Goal: Task Accomplishment & Management: Use online tool/utility

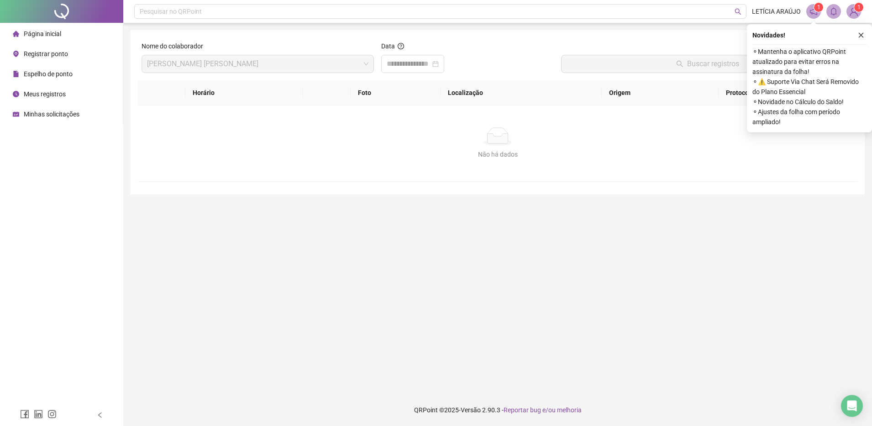
click at [63, 35] on li "Página inicial" at bounding box center [61, 34] width 119 height 18
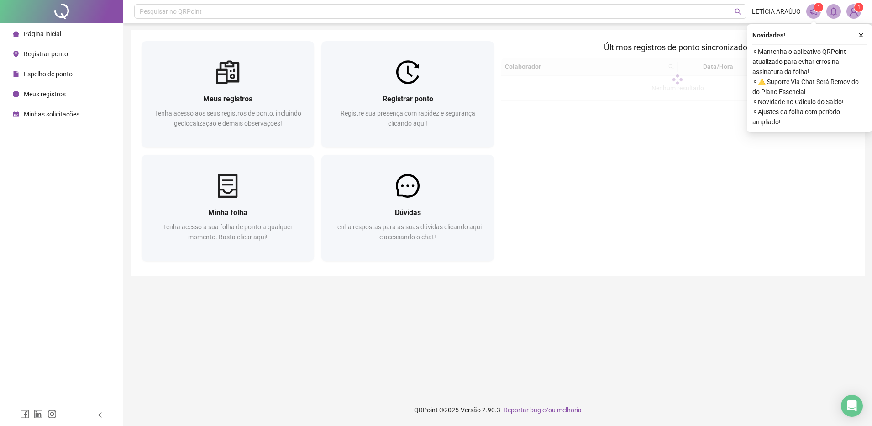
click at [63, 35] on li "Página inicial" at bounding box center [61, 34] width 119 height 18
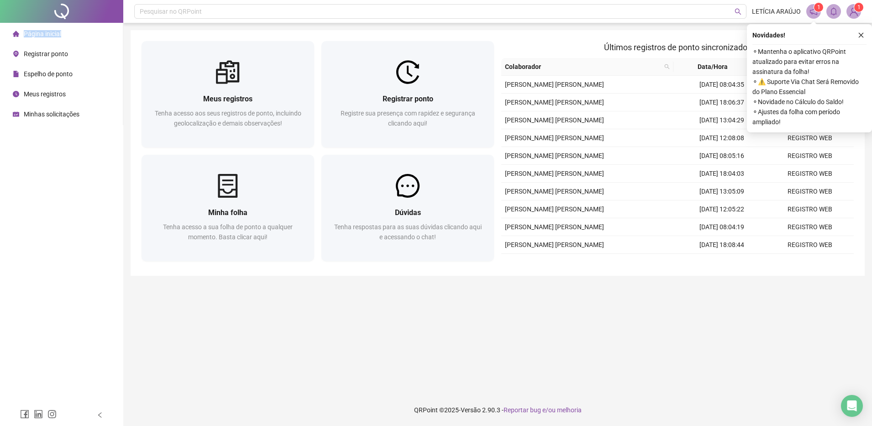
click at [55, 30] on span "Página inicial" at bounding box center [42, 33] width 37 height 7
drag, startPoint x: 55, startPoint y: 30, endPoint x: 25, endPoint y: 35, distance: 30.6
click at [25, 35] on span "Página inicial" at bounding box center [42, 33] width 37 height 7
click at [89, 35] on li "Página inicial" at bounding box center [61, 34] width 119 height 18
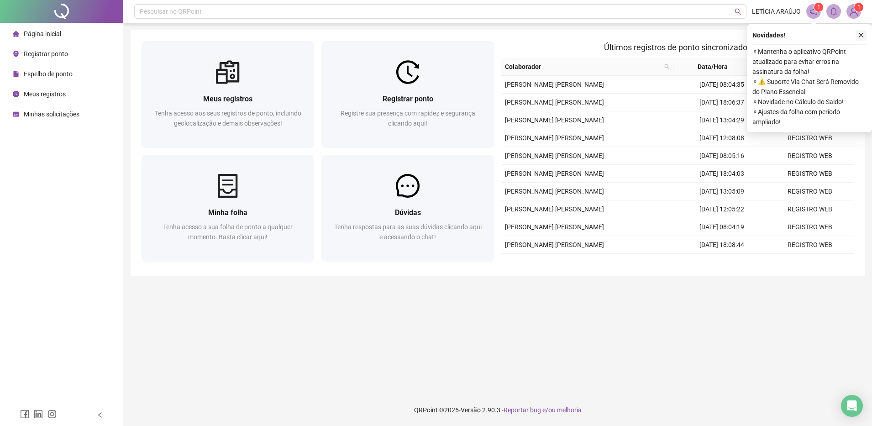
click at [858, 40] on button "button" at bounding box center [861, 35] width 11 height 11
click at [860, 36] on icon "close" at bounding box center [861, 35] width 5 height 5
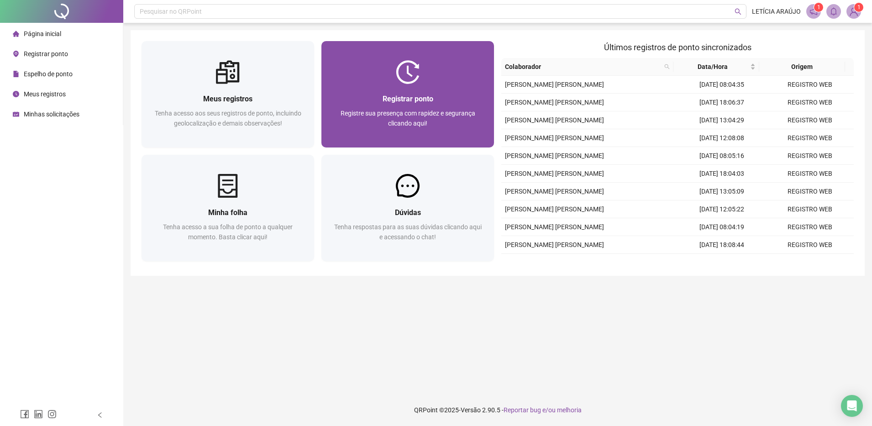
click at [380, 107] on div "Registrar ponto Registre sua presença com rapidez e segurança clicando aqui!" at bounding box center [407, 115] width 151 height 45
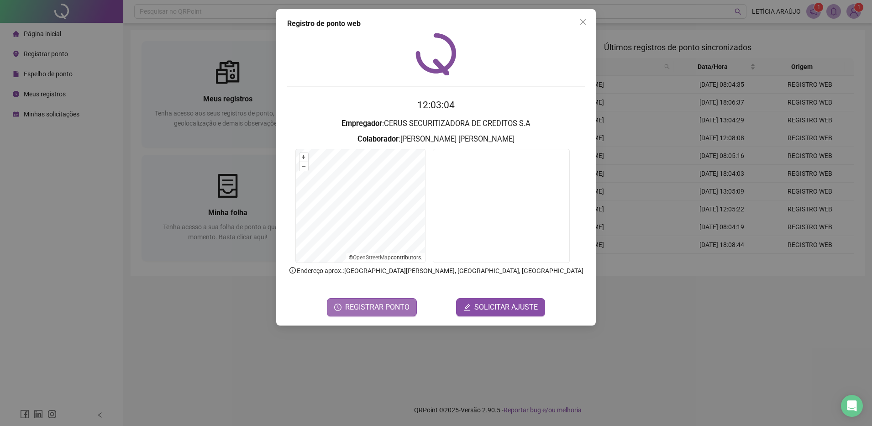
click at [391, 304] on span "REGISTRAR PONTO" at bounding box center [377, 307] width 64 height 11
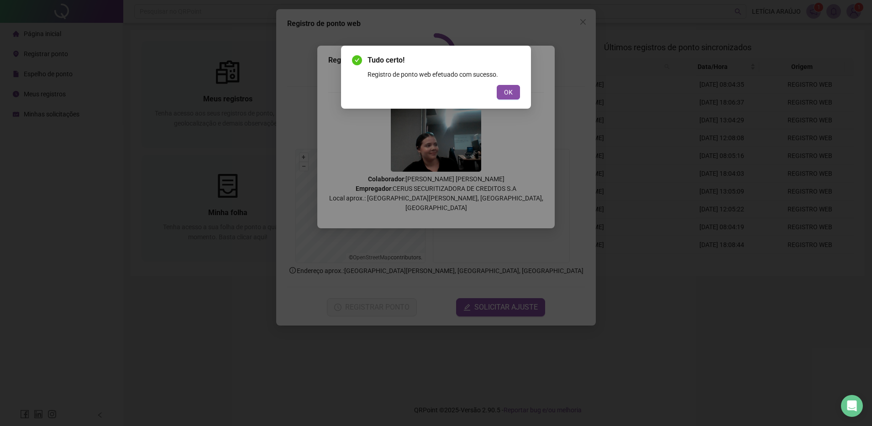
click at [515, 85] on button "OK" at bounding box center [508, 92] width 23 height 15
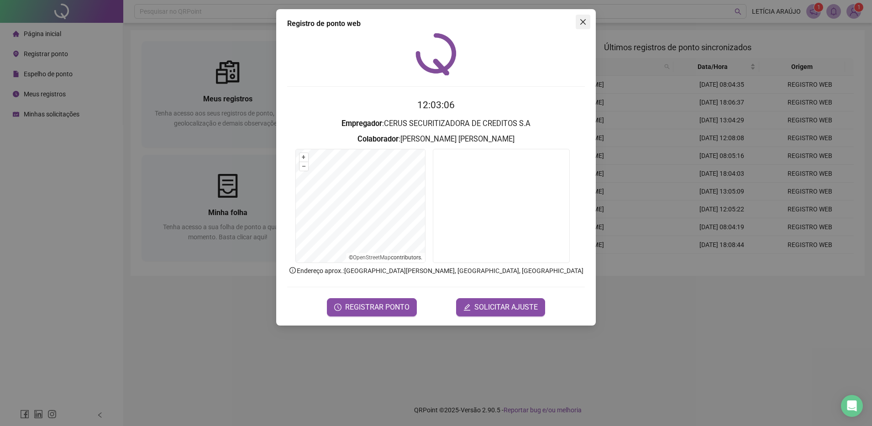
click at [584, 17] on button "Close" at bounding box center [583, 22] width 15 height 15
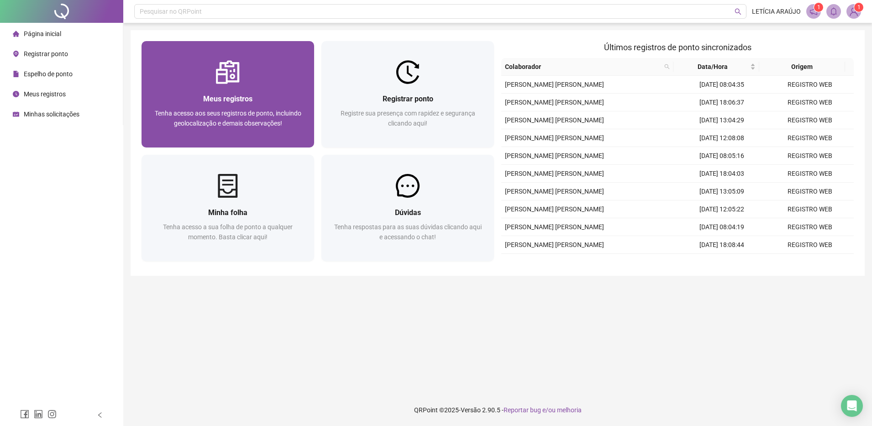
click at [275, 66] on div at bounding box center [228, 72] width 173 height 24
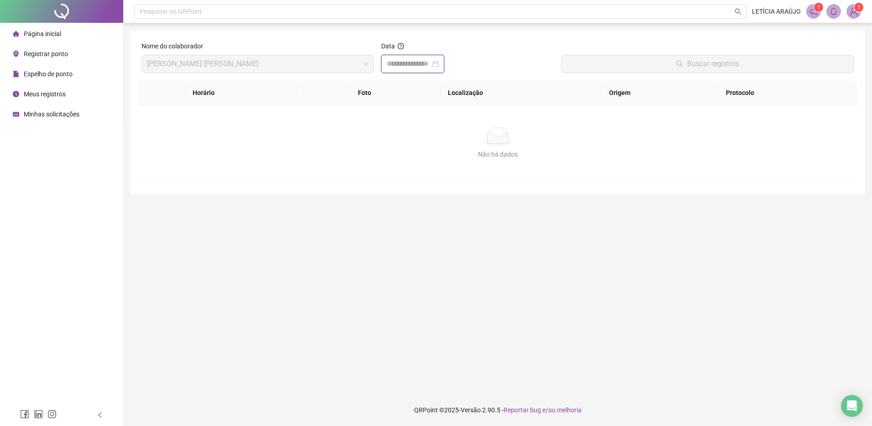
click at [402, 60] on input at bounding box center [409, 63] width 44 height 11
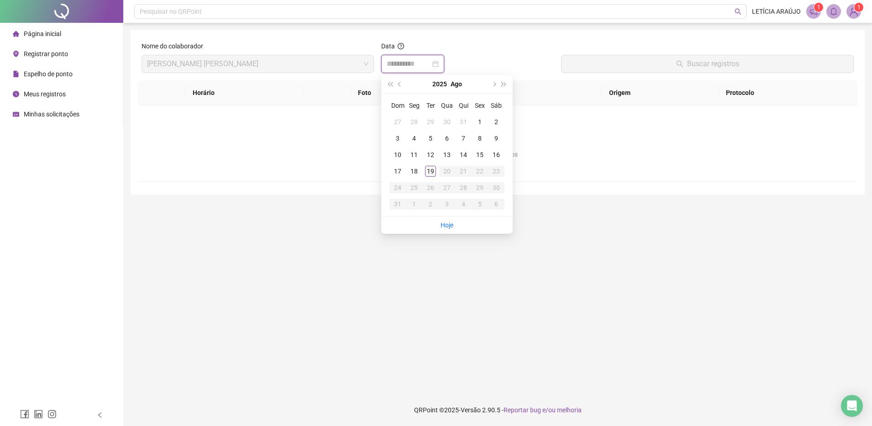
type input "**********"
click at [429, 168] on div "19" at bounding box center [430, 171] width 11 height 11
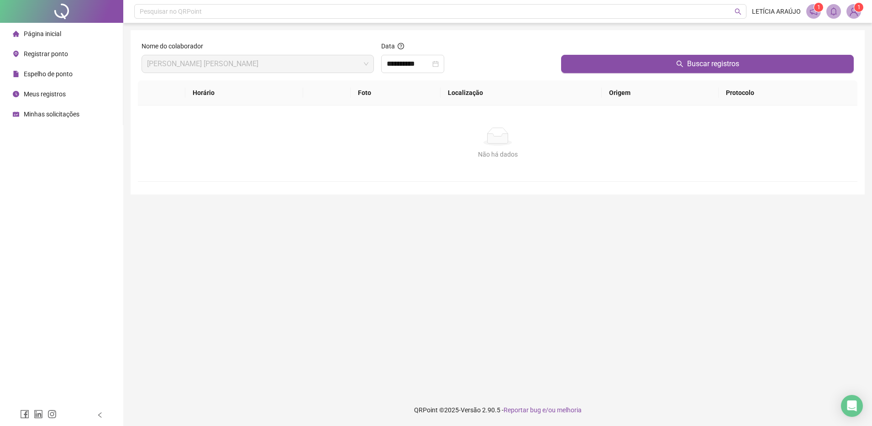
click at [589, 53] on div at bounding box center [707, 48] width 293 height 14
click at [579, 63] on button "Buscar registros" at bounding box center [707, 64] width 293 height 18
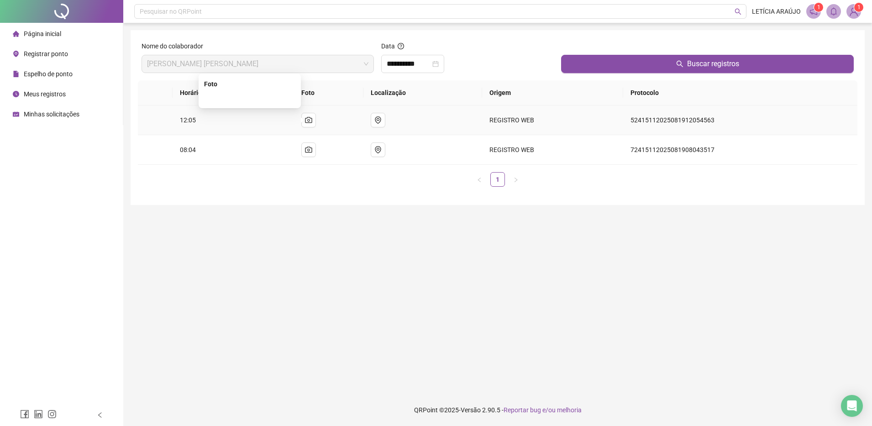
click at [250, 98] on img at bounding box center [250, 98] width 0 height 0
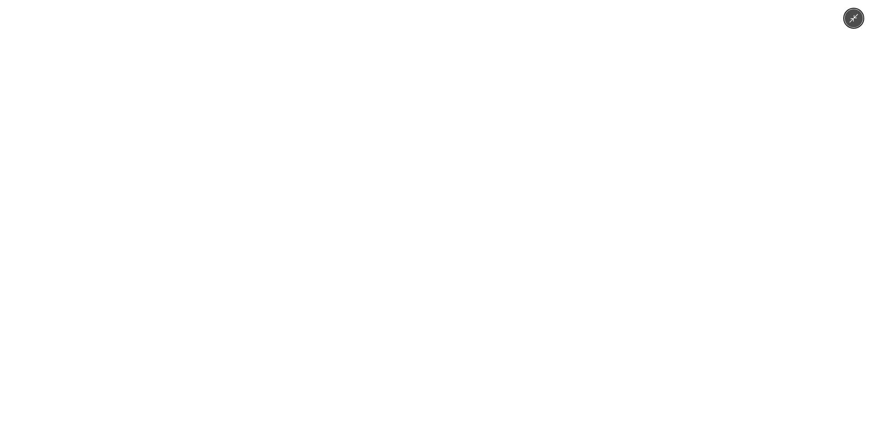
click at [263, 128] on img at bounding box center [436, 213] width 569 height 426
